Goal: Task Accomplishment & Management: Manage account settings

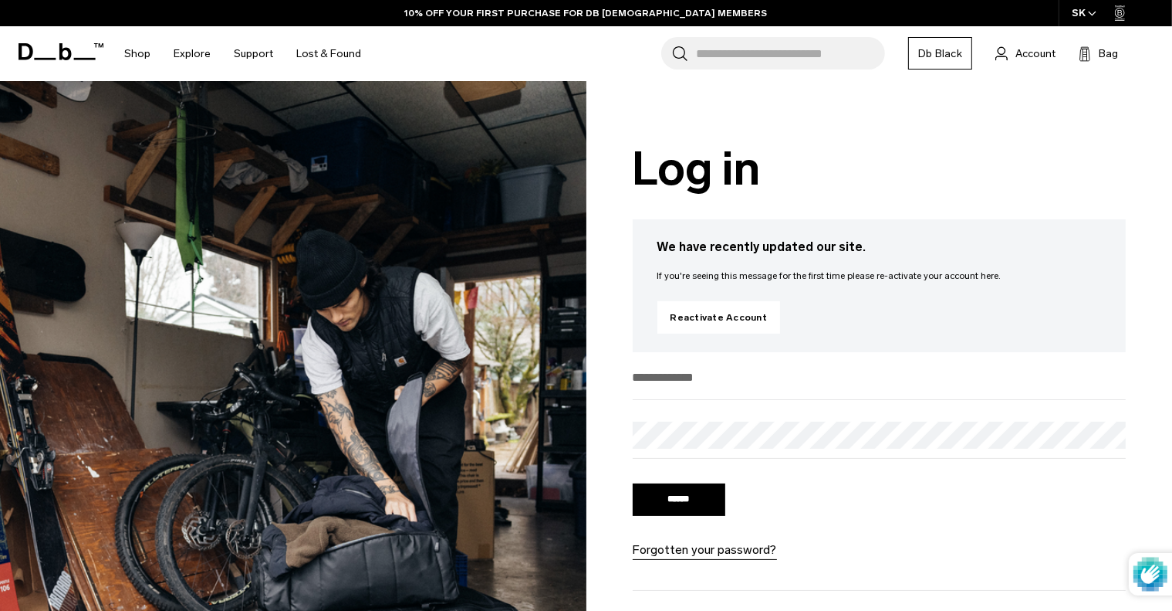
type input "**********"
click at [668, 509] on input "******" at bounding box center [679, 499] width 93 height 32
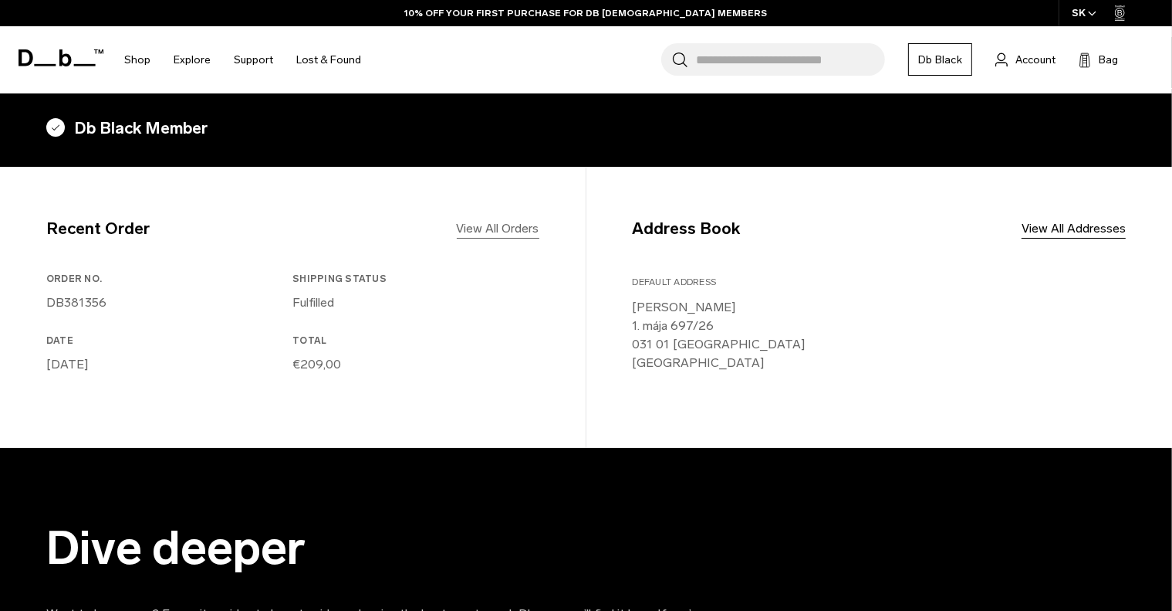
click at [509, 231] on link "View All Orders" at bounding box center [498, 228] width 83 height 19
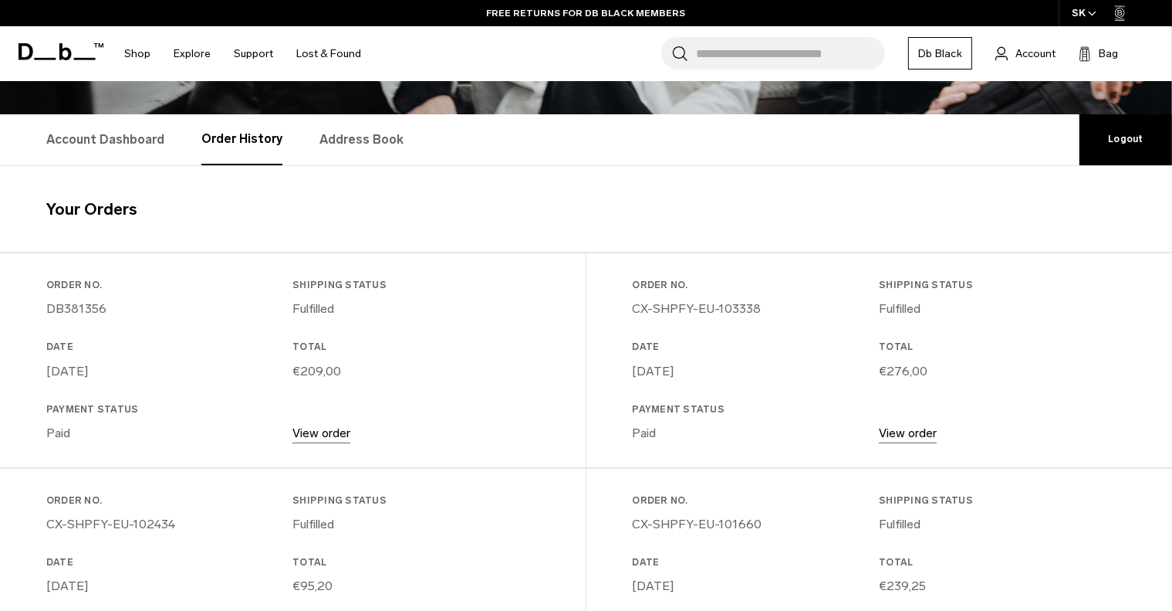
click at [315, 431] on link "View order" at bounding box center [322, 432] width 58 height 15
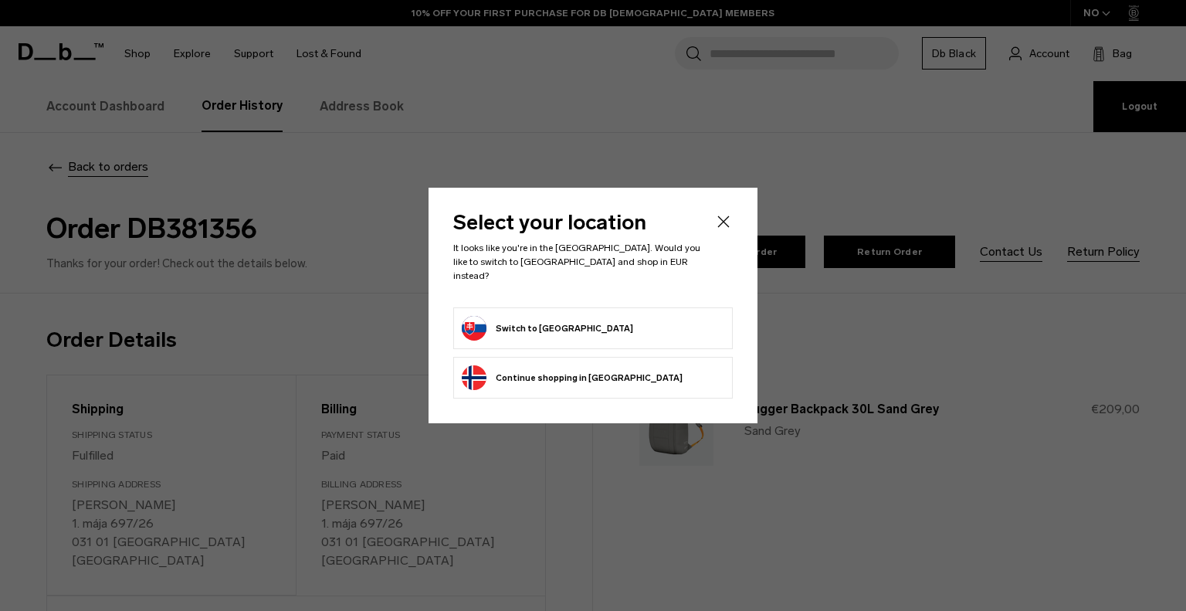
click at [526, 316] on button "Switch to [GEOGRAPHIC_DATA]" at bounding box center [547, 328] width 171 height 25
click at [538, 330] on button "Switch to [GEOGRAPHIC_DATA]" at bounding box center [547, 328] width 171 height 25
click at [506, 323] on button "Switch to Slovakia" at bounding box center [547, 328] width 171 height 25
click at [714, 231] on icon "Close" at bounding box center [723, 221] width 19 height 19
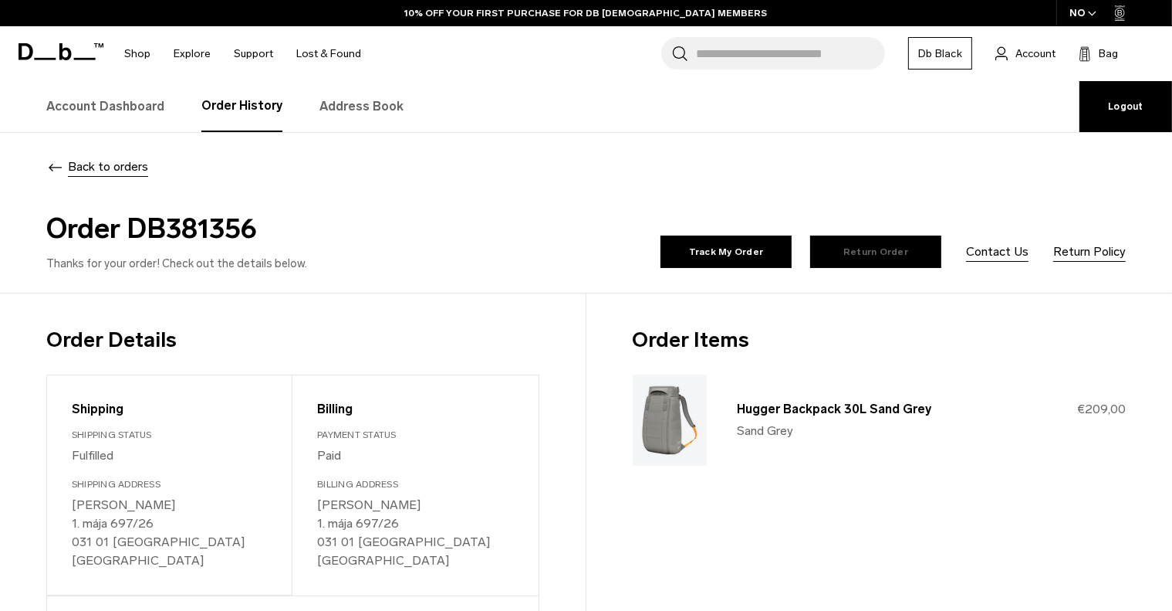
click at [895, 249] on link "Return Order" at bounding box center [875, 251] width 131 height 32
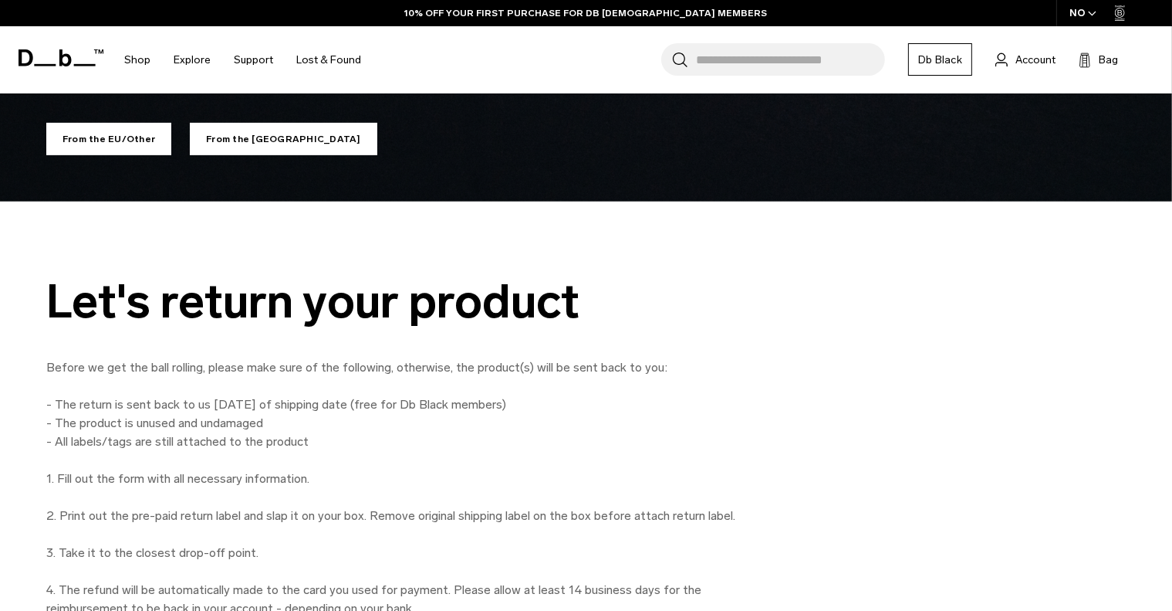
scroll to position [463, 0]
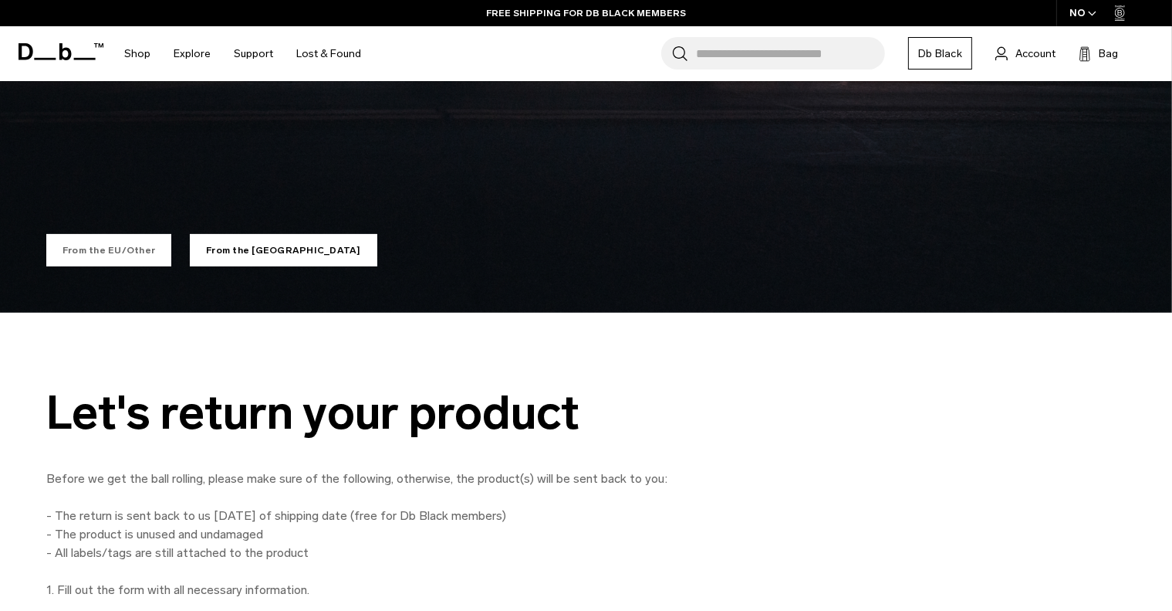
click at [110, 249] on link "From the EU/Other" at bounding box center [108, 250] width 125 height 32
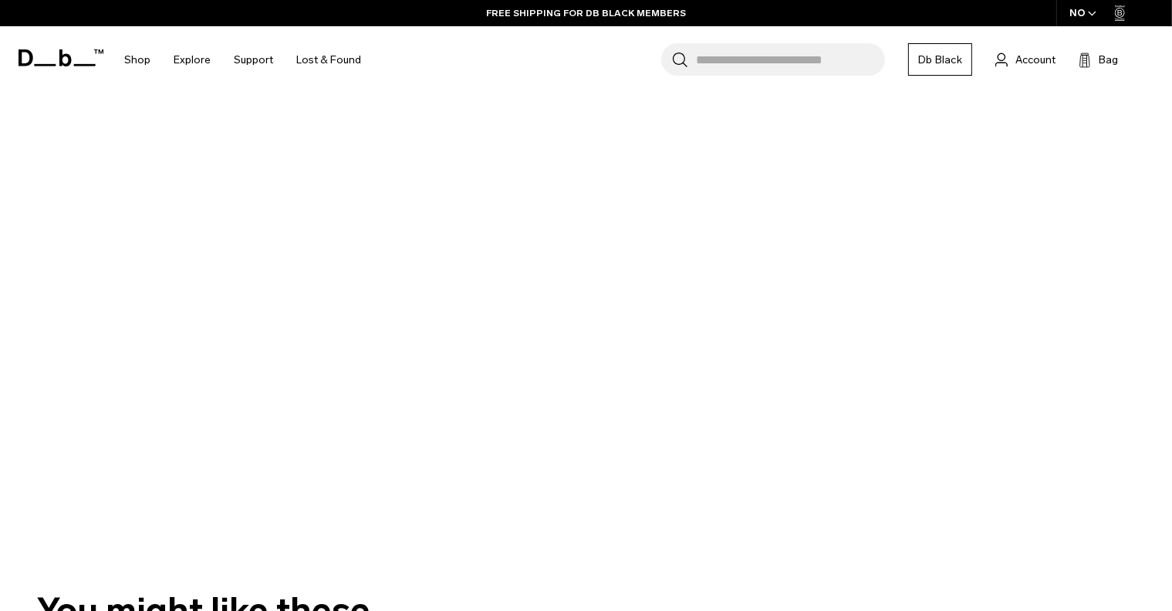
scroll to position [386, 0]
